Goal: Find specific page/section: Find specific page/section

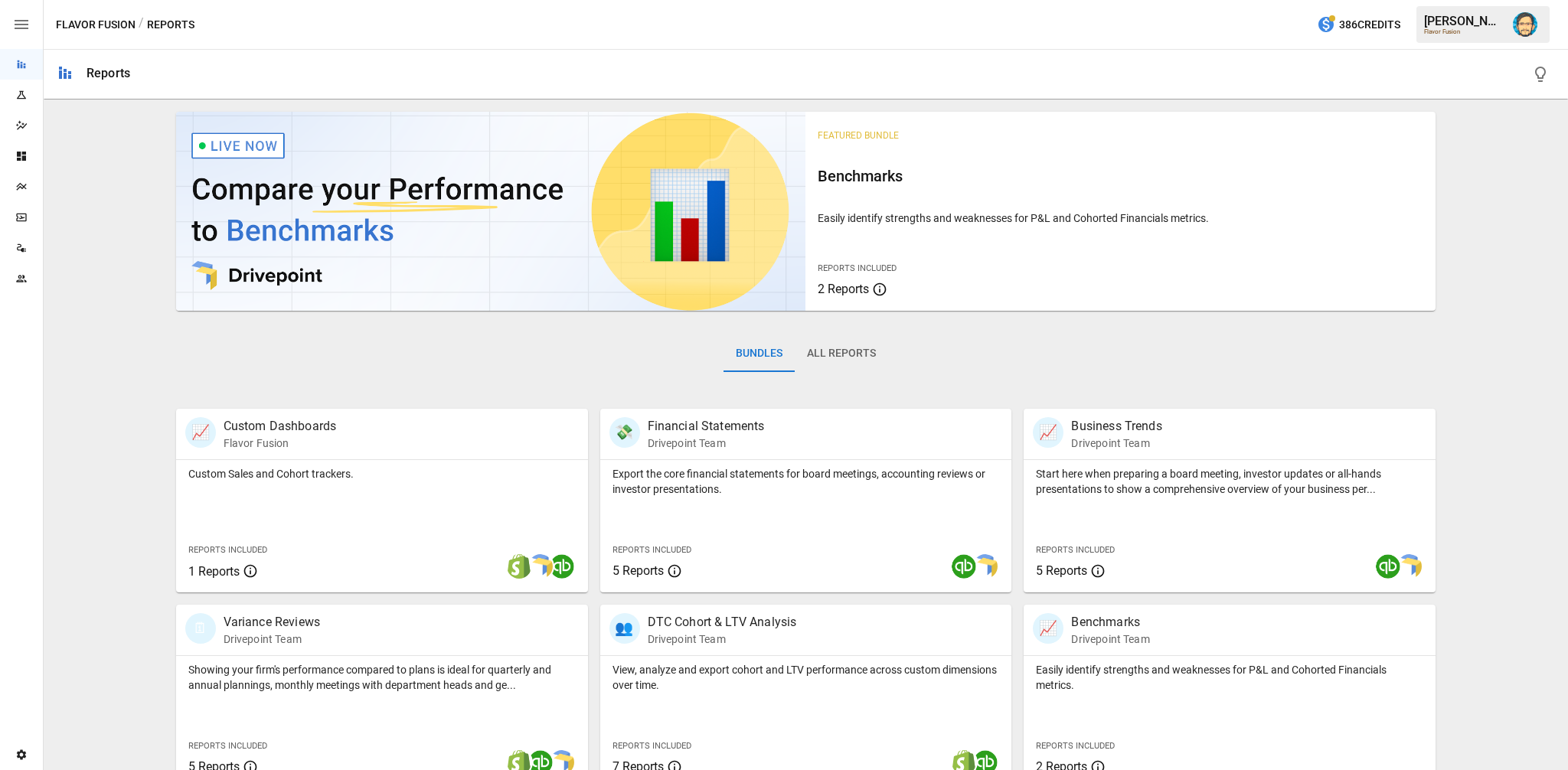
click at [25, 188] on icon "Plans" at bounding box center [21, 186] width 12 height 12
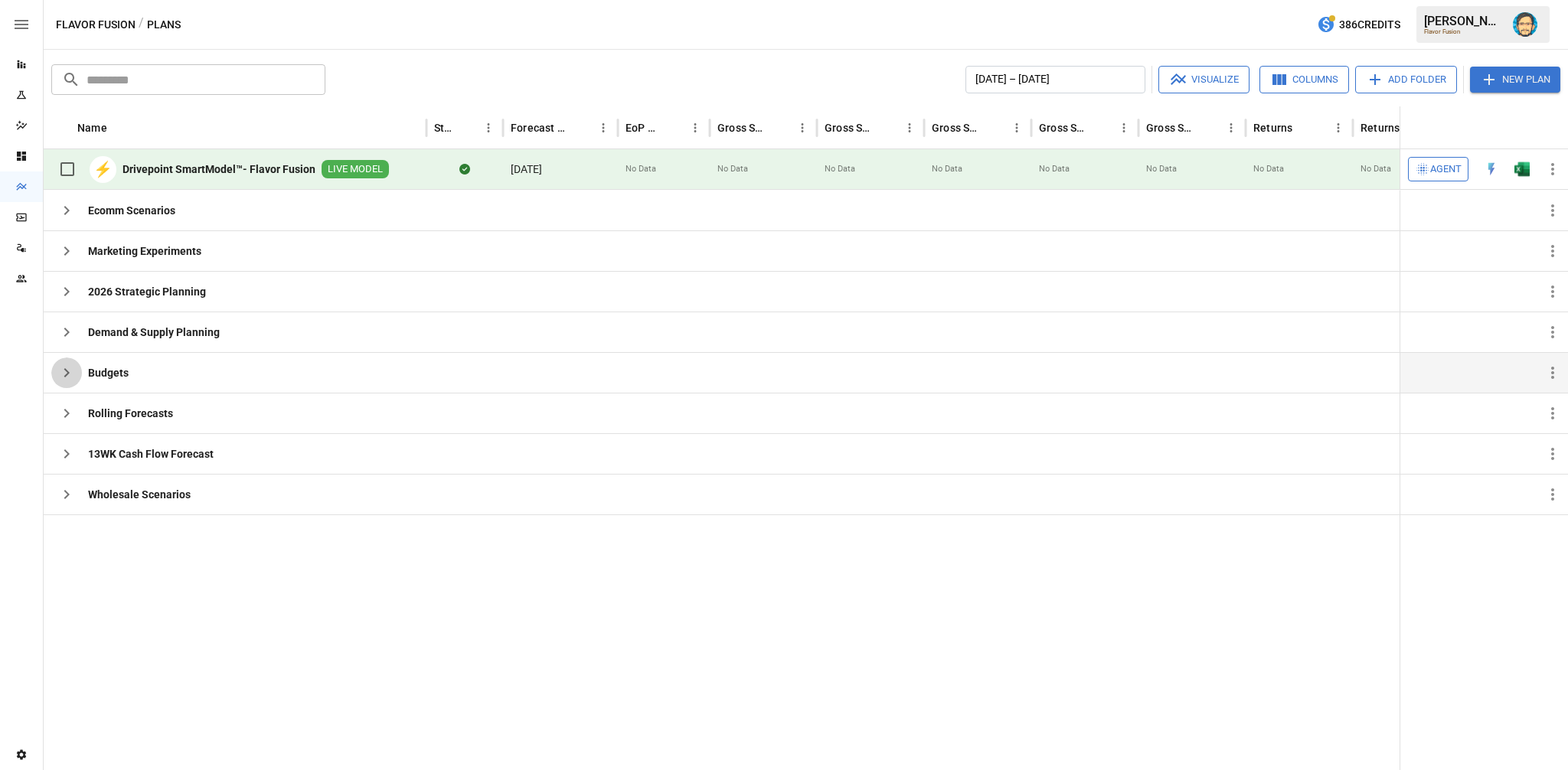
click at [69, 368] on icon "button" at bounding box center [66, 372] width 19 height 19
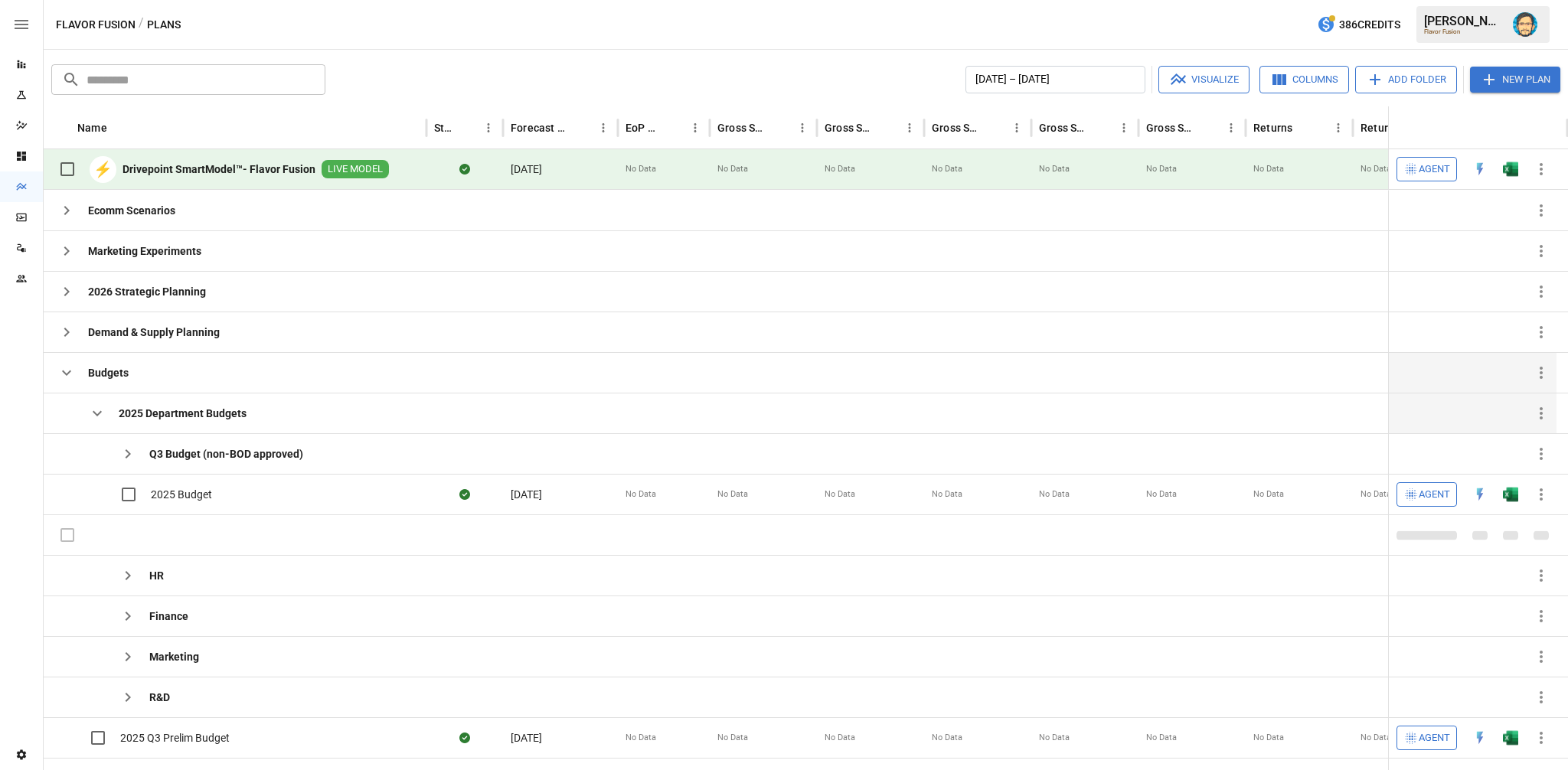
click at [96, 409] on icon "button" at bounding box center [97, 413] width 19 height 19
